Goal: Task Accomplishment & Management: Use online tool/utility

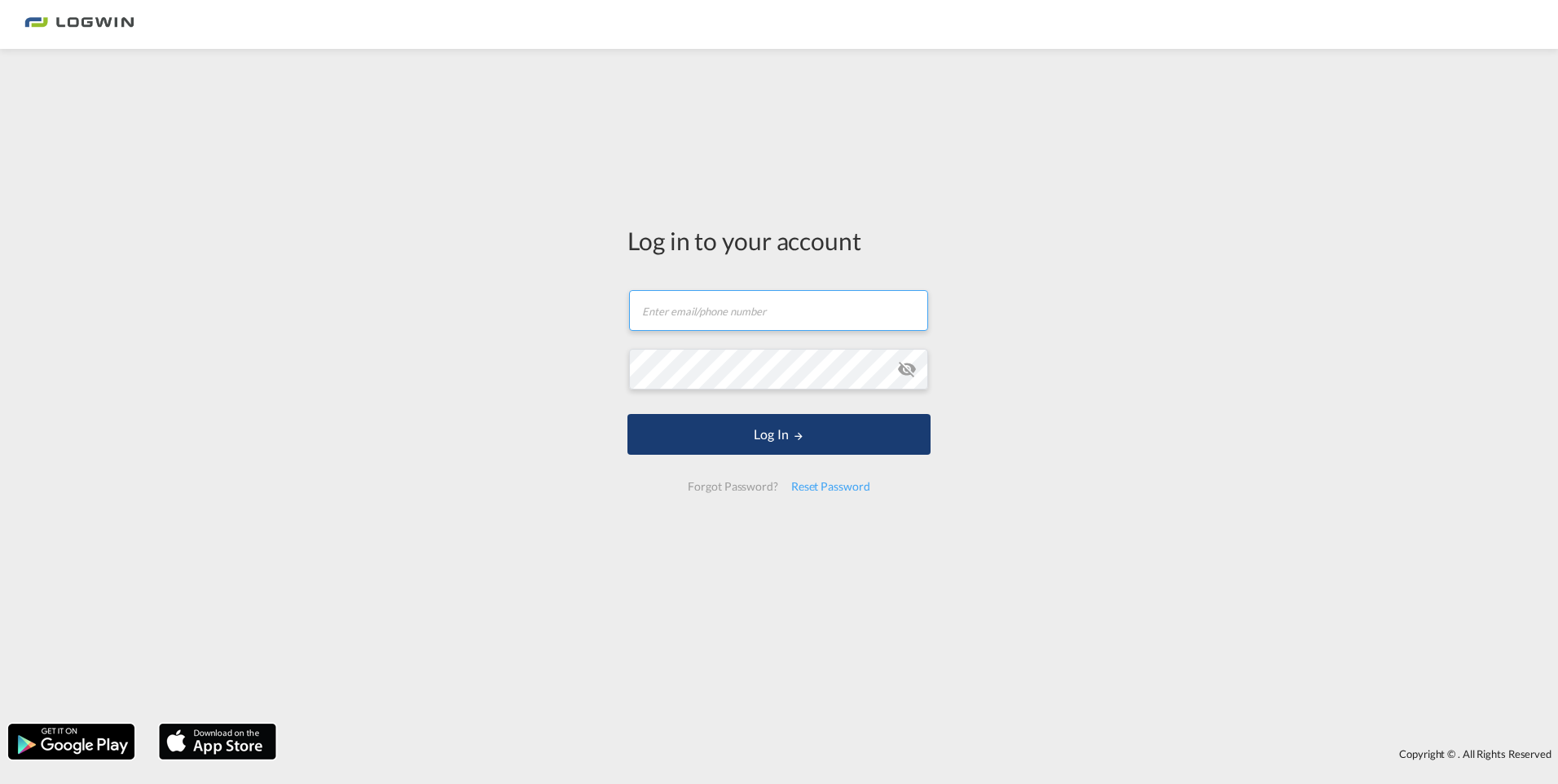
type input "[PERSON_NAME][EMAIL_ADDRESS][PERSON_NAME][DOMAIN_NAME]"
click at [760, 427] on button "Log In" at bounding box center [779, 434] width 303 height 40
